Goal: Information Seeking & Learning: Check status

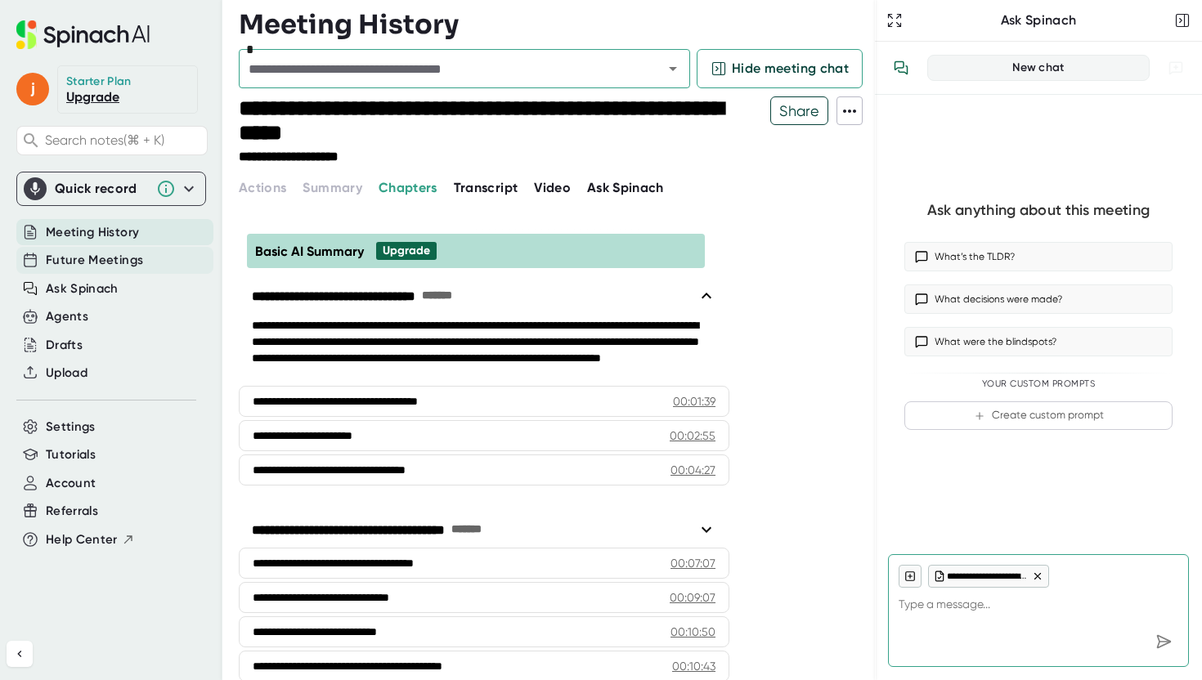
click at [110, 251] on div "Future Meetings" at bounding box center [114, 260] width 197 height 27
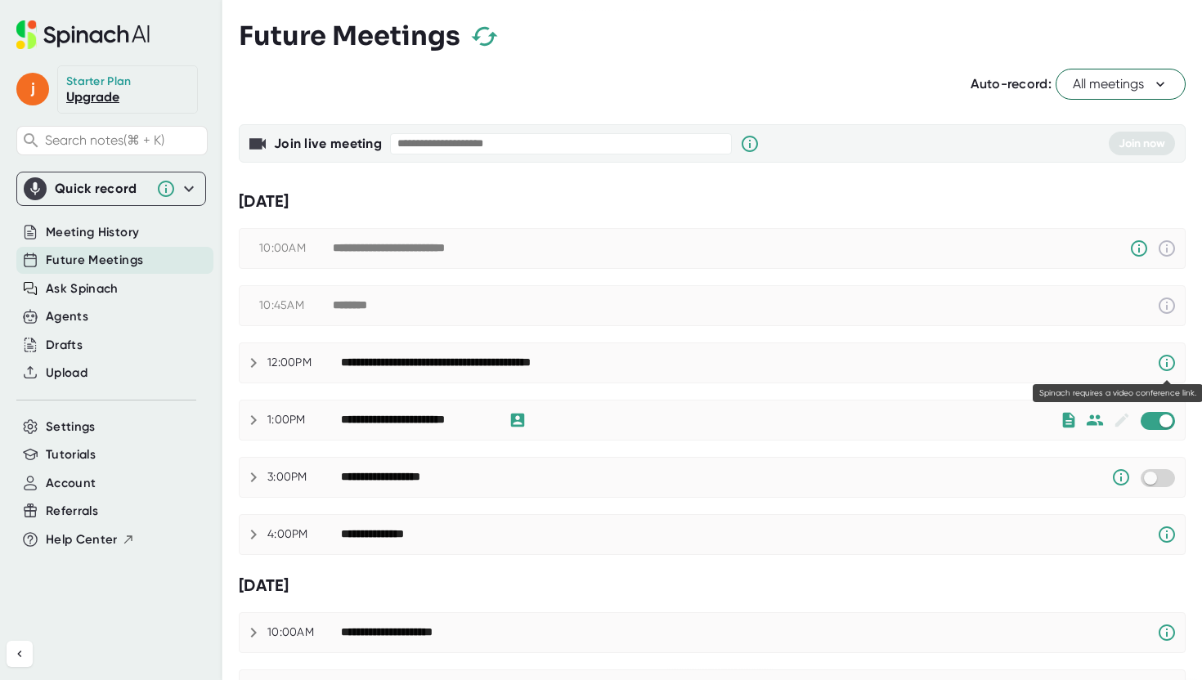
click at [1160, 364] on icon at bounding box center [1167, 363] width 20 height 20
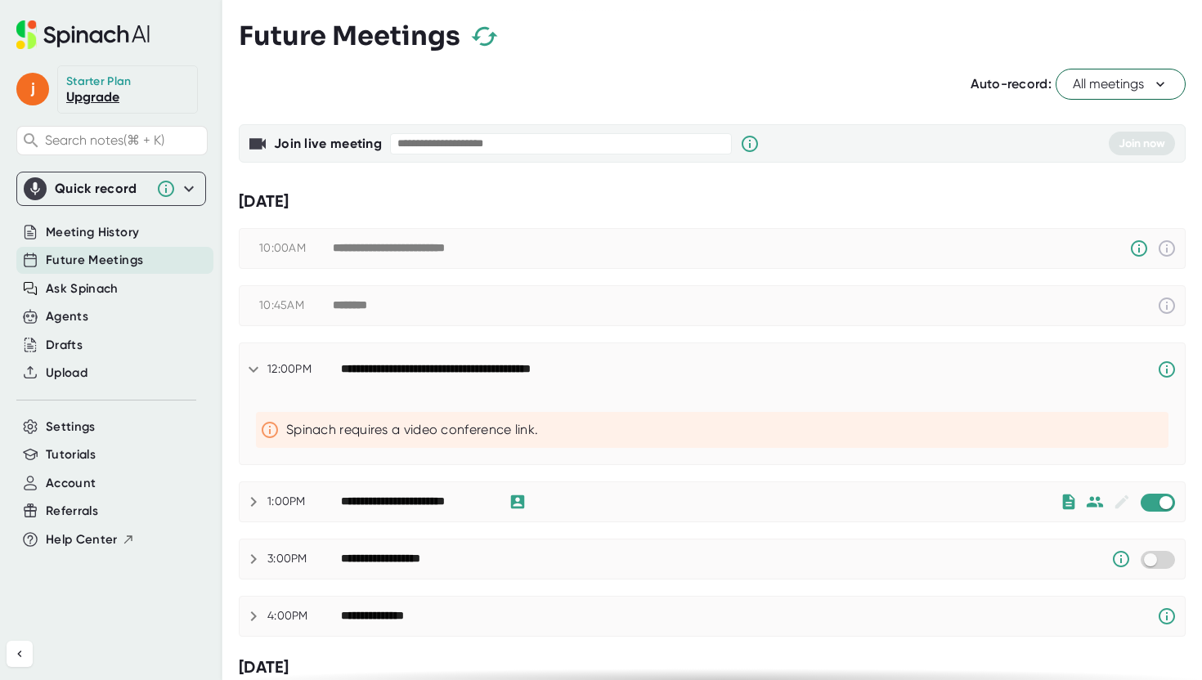
click at [1166, 364] on icon at bounding box center [1167, 370] width 20 height 20
